Goal: Check status: Check status

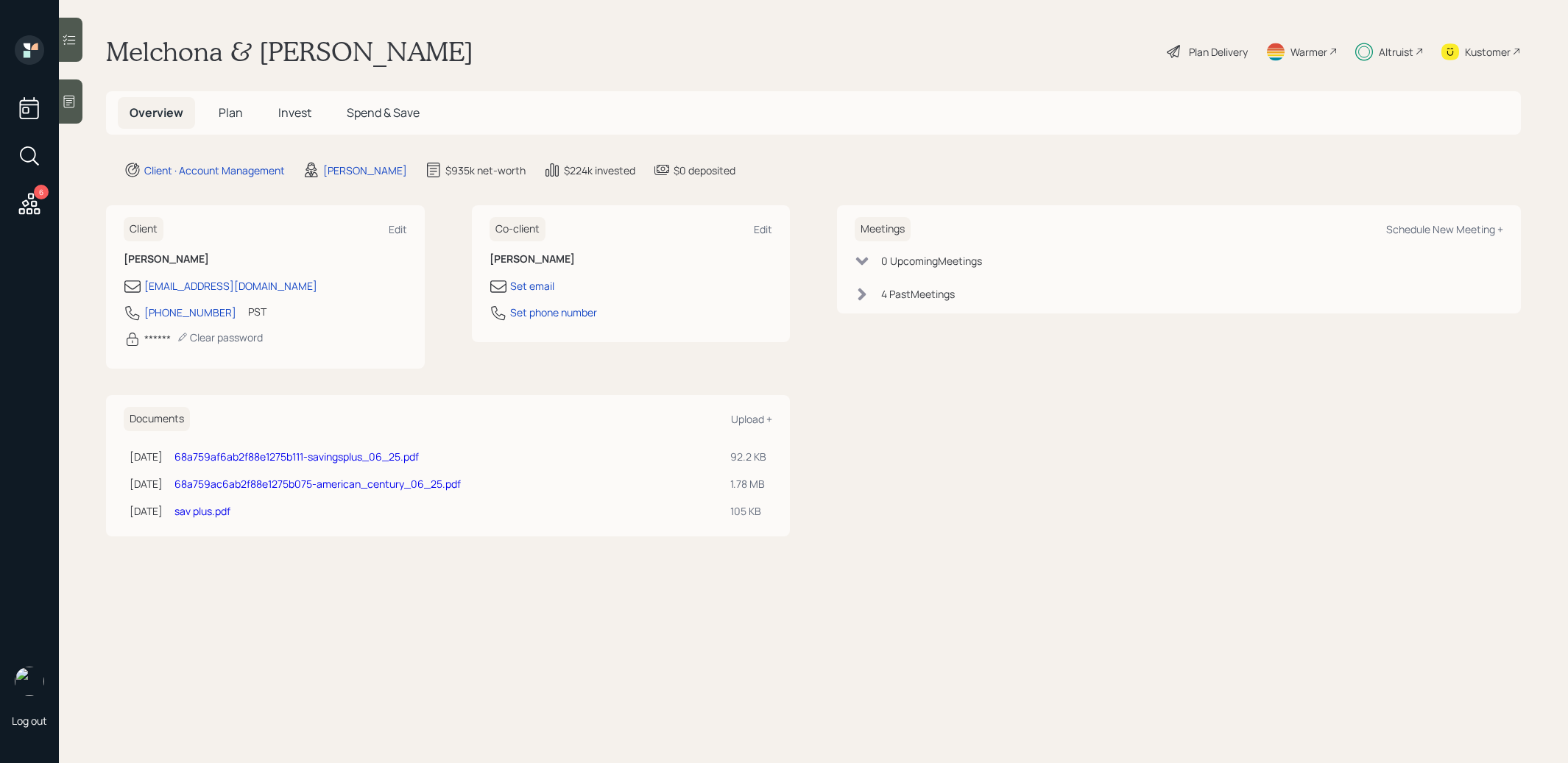
click at [297, 114] on span "Invest" at bounding box center [295, 113] width 33 height 16
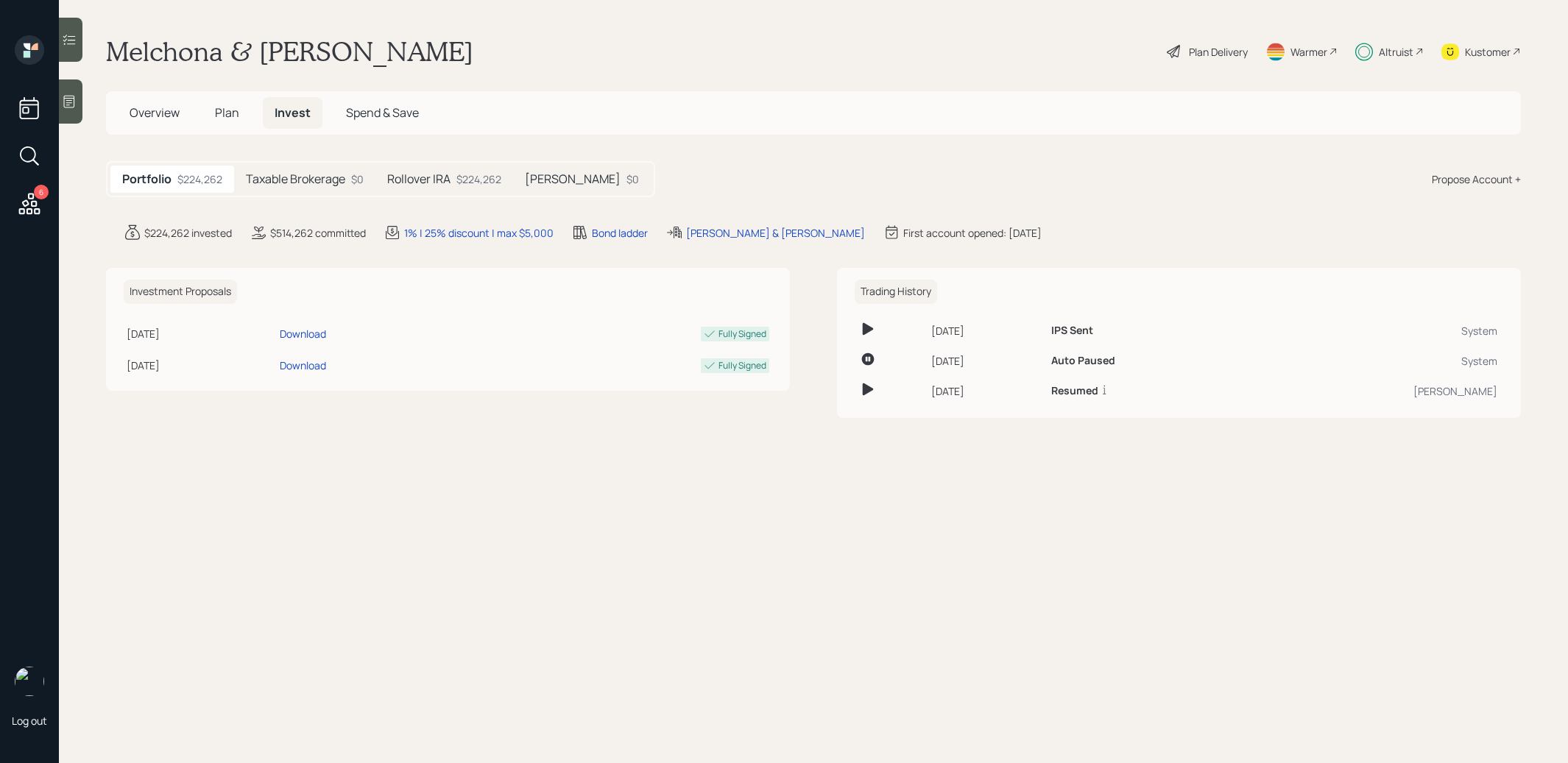
click at [555, 180] on h5 "[PERSON_NAME]" at bounding box center [572, 179] width 96 height 14
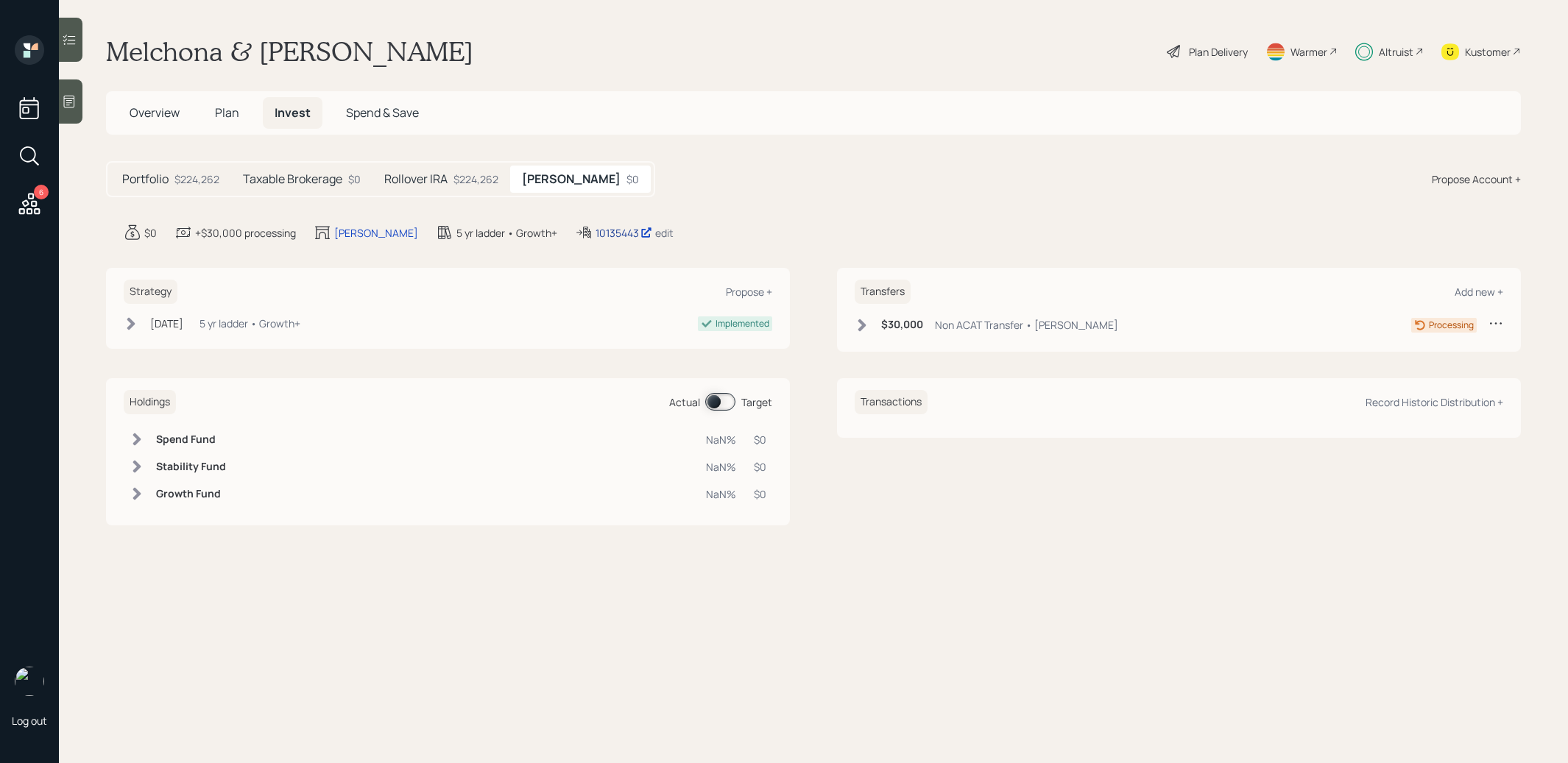
click at [596, 228] on div "10135443" at bounding box center [624, 233] width 57 height 16
